Goal: Communication & Community: Participate in discussion

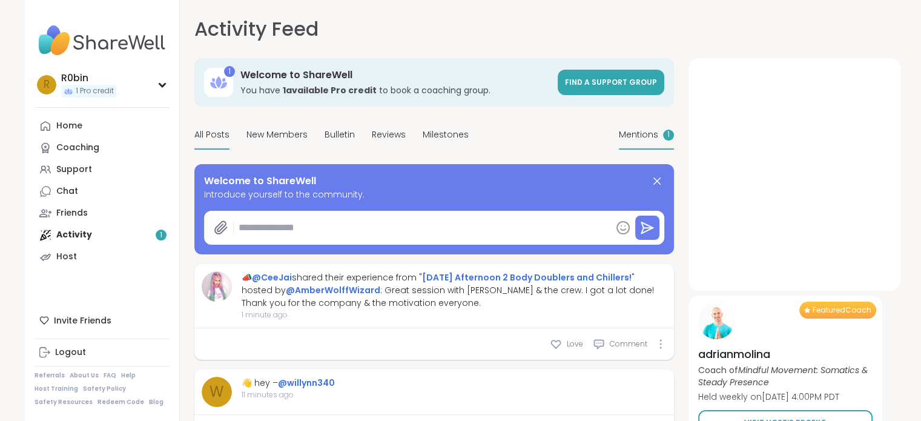
click at [640, 136] on span "Mentions" at bounding box center [638, 134] width 39 height 13
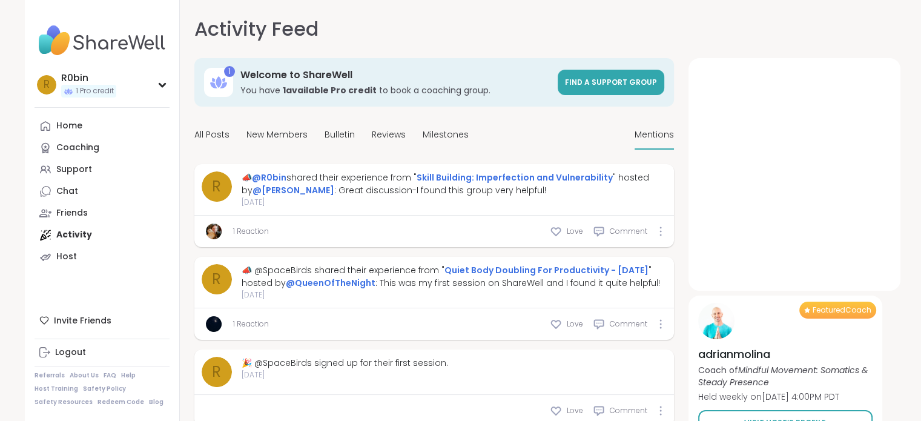
scroll to position [34, 0]
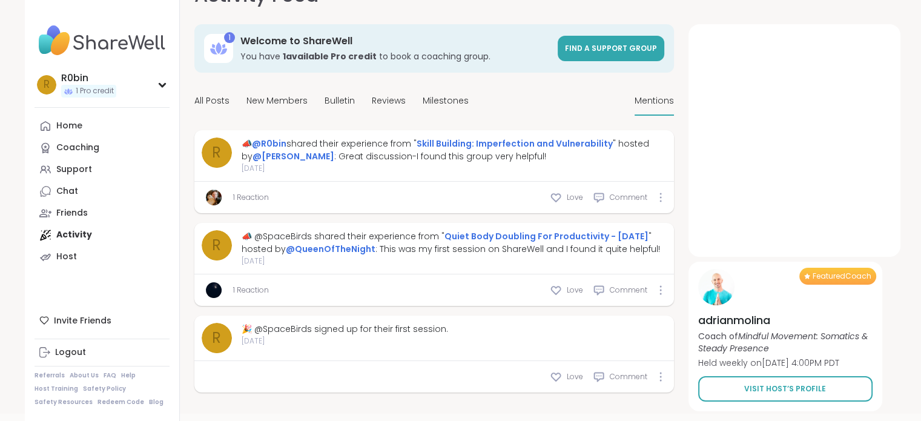
click at [253, 287] on link "1 Reaction" at bounding box center [251, 290] width 36 height 11
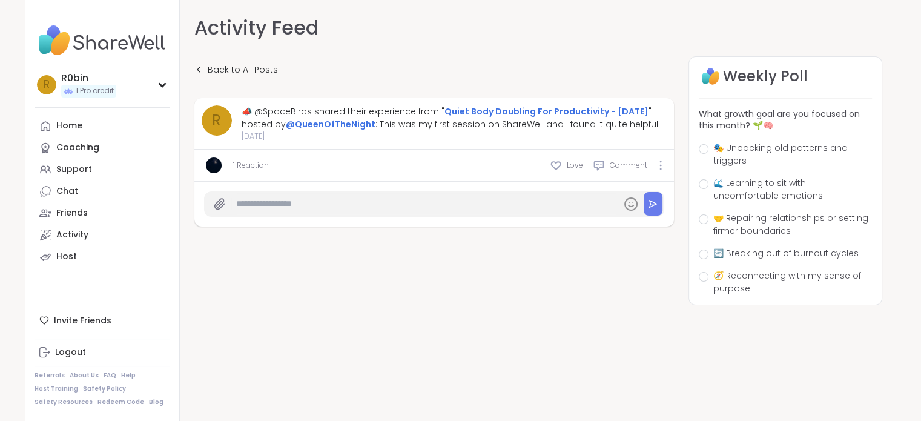
click at [252, 165] on link "1 Reaction" at bounding box center [251, 165] width 36 height 11
click at [238, 164] on link "1 Reaction" at bounding box center [251, 165] width 36 height 11
click at [664, 164] on div at bounding box center [660, 166] width 7 height 10
click at [250, 163] on link "1 Reaction" at bounding box center [251, 165] width 36 height 11
